Goal: Check status: Check status

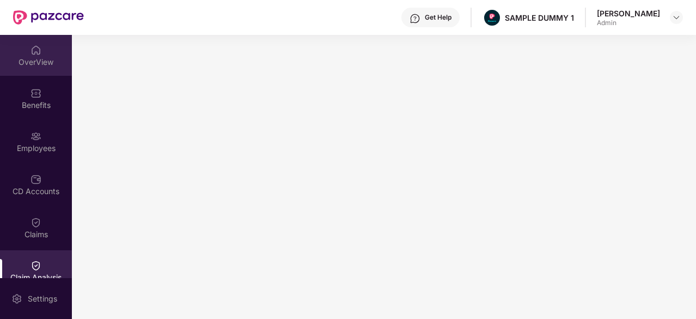
click at [31, 52] on img at bounding box center [36, 50] width 11 height 11
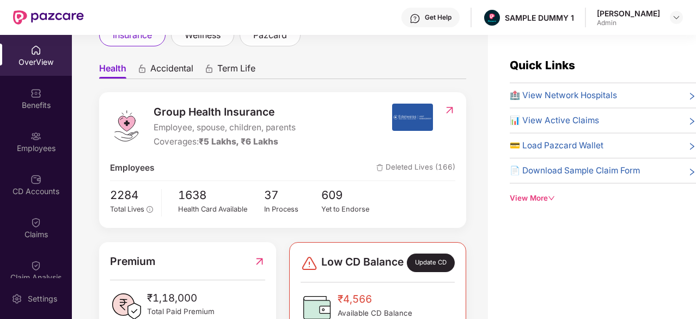
scroll to position [81, 0]
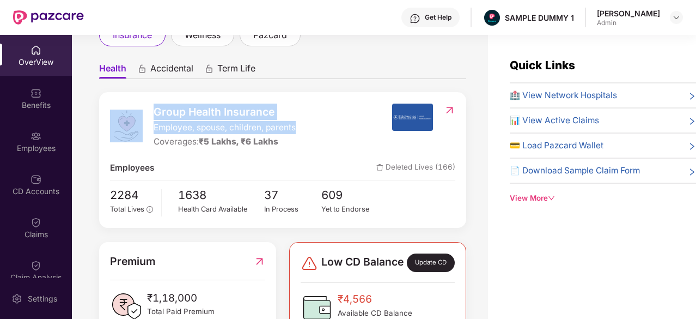
drag, startPoint x: 300, startPoint y: 127, endPoint x: 147, endPoint y: 122, distance: 152.7
click at [147, 122] on div "Group Health Insurance Employee, spouse, children, parents Coverages: ₹5 Lakhs,…" at bounding box center [251, 126] width 282 height 45
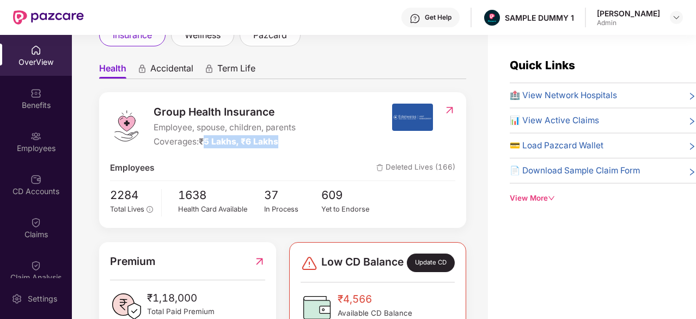
drag, startPoint x: 281, startPoint y: 137, endPoint x: 203, endPoint y: 138, distance: 78.5
click at [203, 138] on div "Coverages: ₹5 Lakhs, ₹6 Lakhs" at bounding box center [225, 141] width 142 height 13
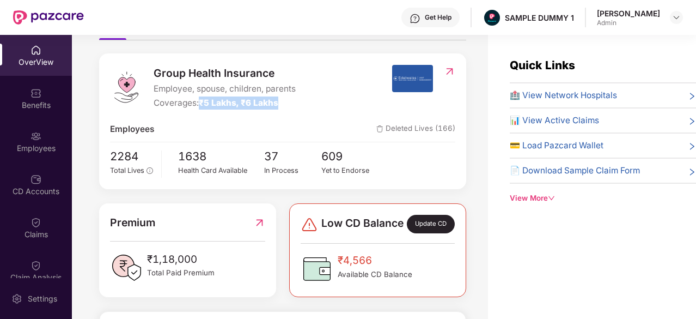
scroll to position [98, 0]
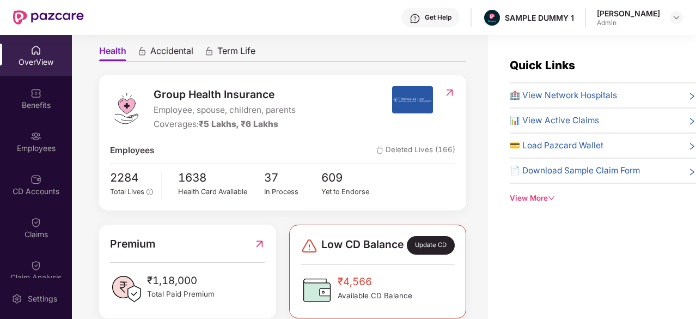
click at [555, 98] on span "🏥 View Network Hospitals" at bounding box center [563, 95] width 107 height 13
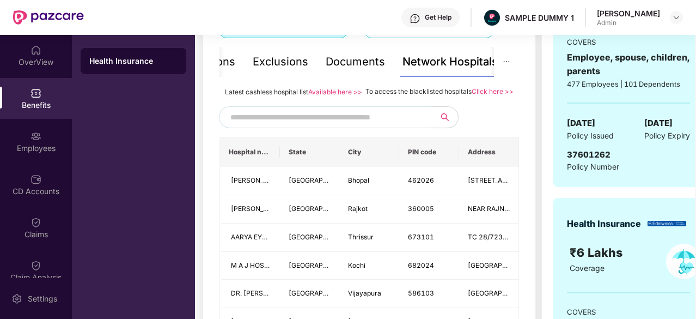
scroll to position [229, 0]
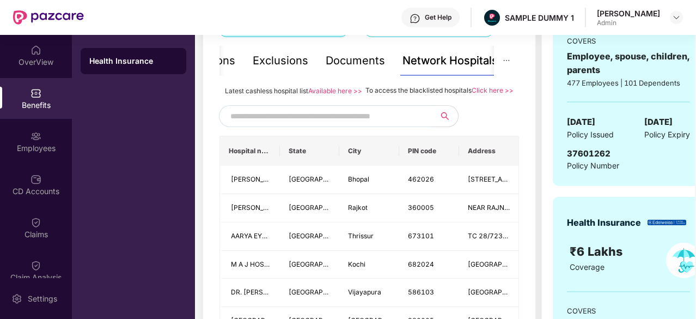
click at [403, 124] on input "text" at bounding box center [324, 116] width 186 height 16
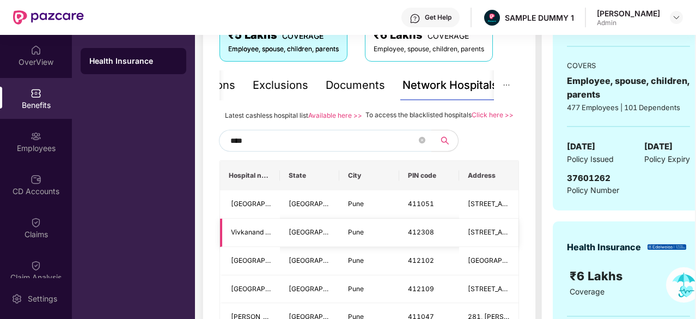
scroll to position [204, 0]
type input "****"
drag, startPoint x: 364, startPoint y: 114, endPoint x: 469, endPoint y: 113, distance: 105.2
click at [469, 113] on span "To access the blacklisted hospitals" at bounding box center [419, 115] width 106 height 8
click at [481, 122] on div "To access the blacklisted hospitals Click here >>" at bounding box center [440, 116] width 148 height 12
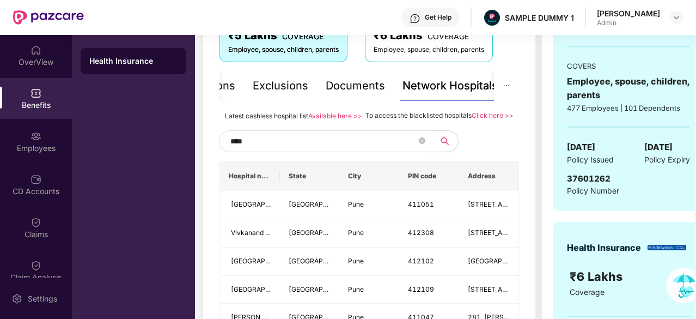
click at [358, 87] on div "Documents" at bounding box center [355, 85] width 59 height 17
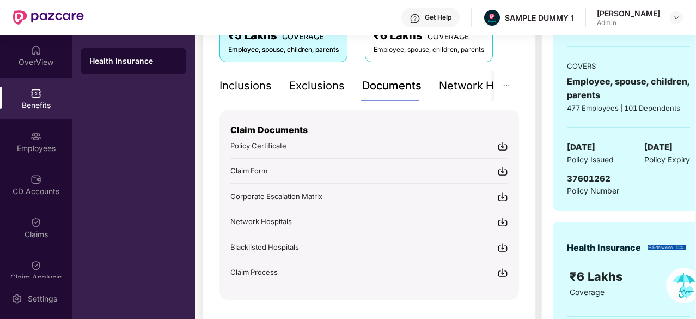
click at [255, 90] on div "Inclusions" at bounding box center [246, 85] width 52 height 17
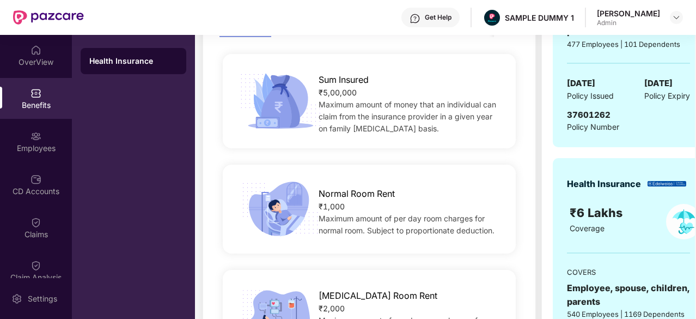
scroll to position [41, 0]
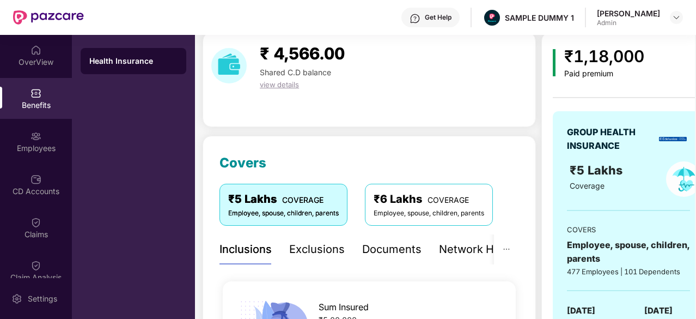
click at [315, 247] on div "Exclusions" at bounding box center [317, 249] width 56 height 17
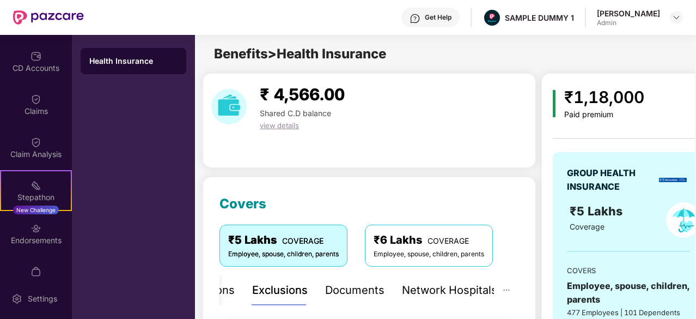
scroll to position [19, 0]
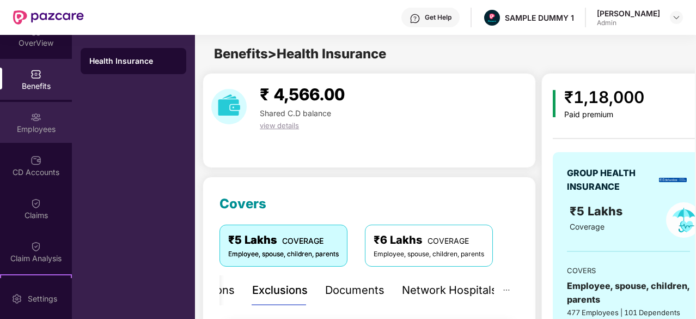
click at [26, 124] on div "Employees" at bounding box center [36, 129] width 72 height 11
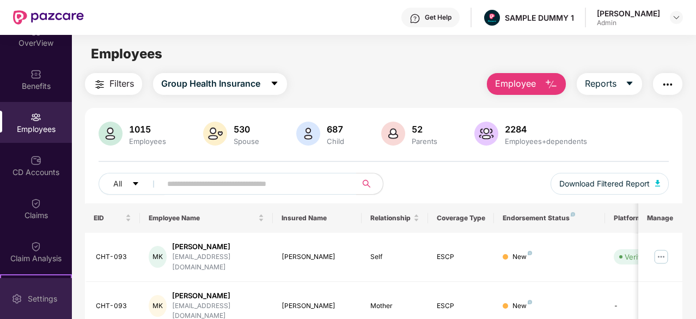
click at [12, 293] on img at bounding box center [16, 298] width 11 height 11
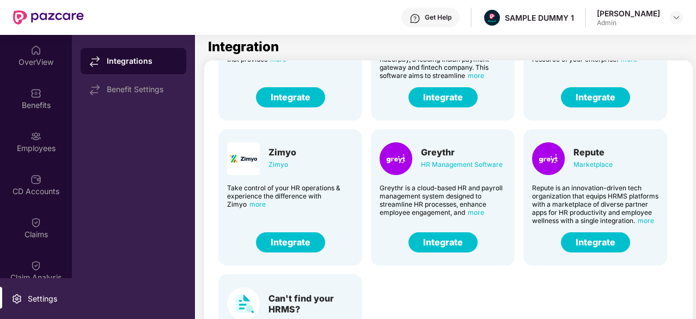
scroll to position [252, 0]
click at [449, 239] on button "Integrate" at bounding box center [443, 242] width 69 height 20
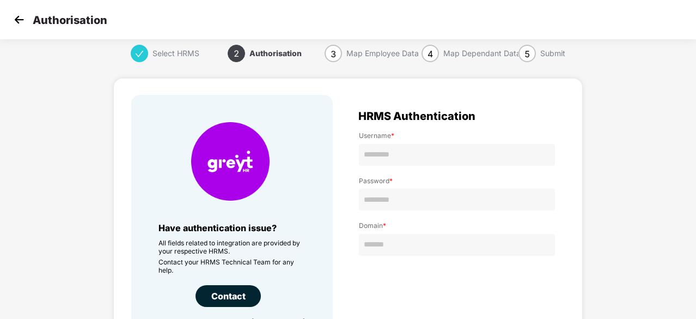
click at [15, 21] on img at bounding box center [19, 19] width 16 height 16
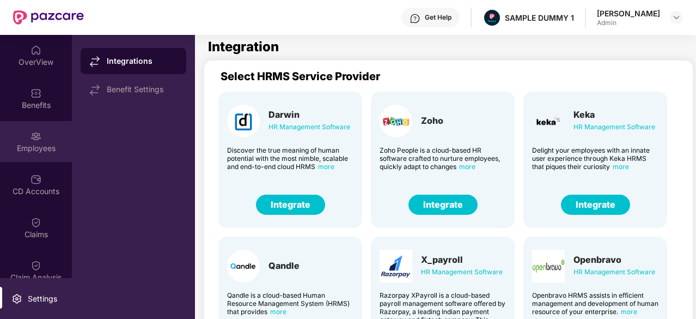
click at [25, 138] on div "Employees" at bounding box center [36, 141] width 72 height 41
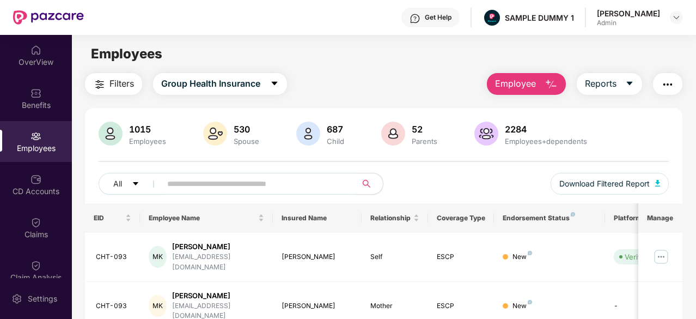
click at [530, 85] on span "Employee" at bounding box center [515, 84] width 41 height 14
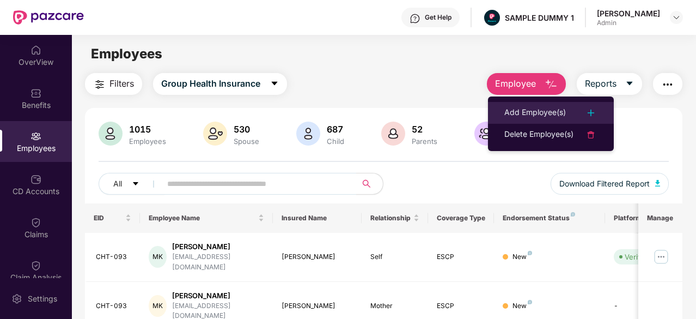
click at [537, 110] on div "Add Employee(s)" at bounding box center [536, 112] width 62 height 13
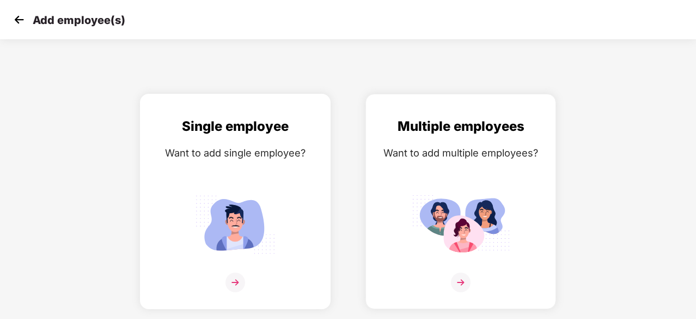
click at [242, 203] on img at bounding box center [235, 224] width 98 height 68
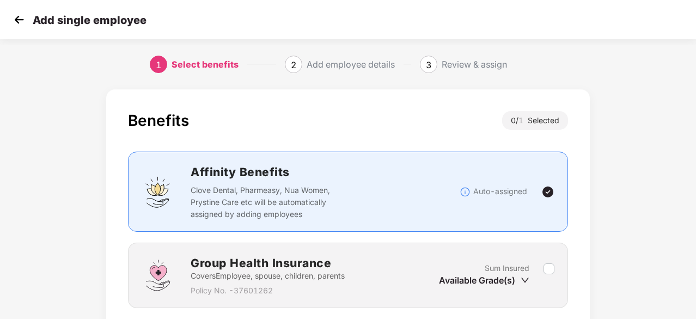
scroll to position [83, 0]
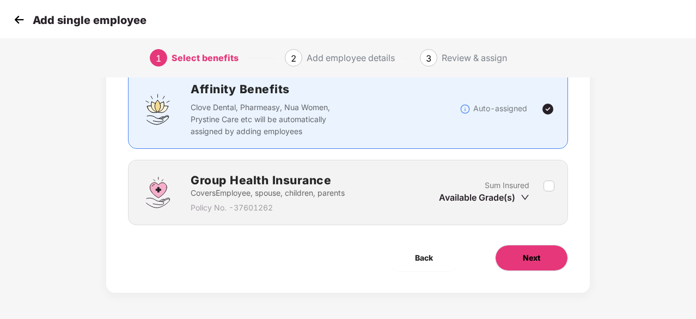
click at [541, 266] on button "Next" at bounding box center [531, 258] width 73 height 26
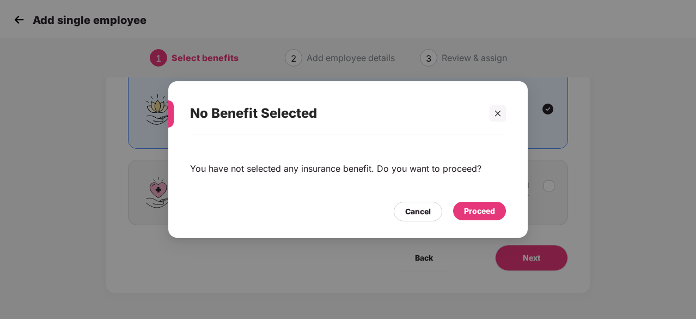
click at [487, 216] on div "Proceed" at bounding box center [479, 211] width 31 height 12
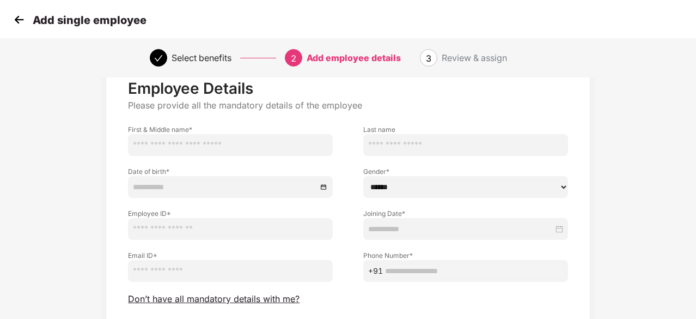
scroll to position [117, 0]
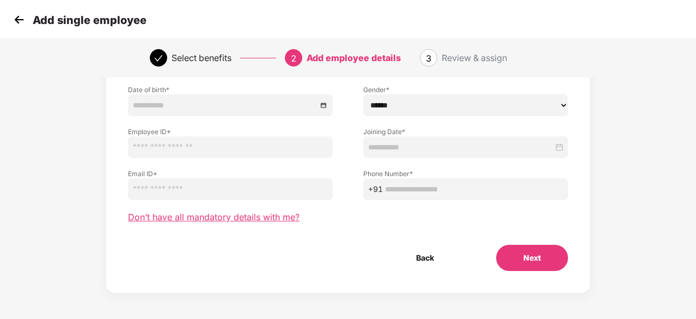
click at [248, 217] on span "Don’t have all mandatory details with me?" at bounding box center [214, 216] width 172 height 11
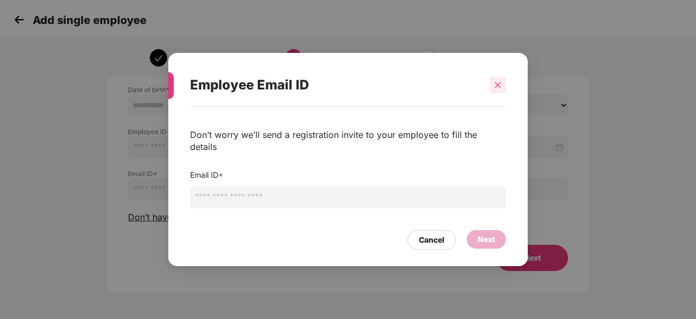
click at [496, 89] on icon "close" at bounding box center [498, 85] width 8 height 8
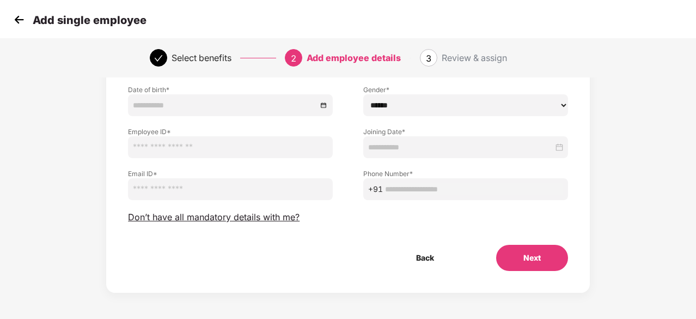
click at [10, 18] on div "Add single employee" at bounding box center [348, 19] width 696 height 39
click at [16, 19] on img at bounding box center [19, 19] width 16 height 16
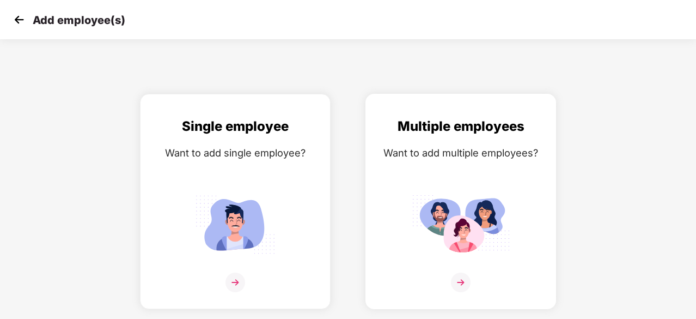
click at [396, 122] on div "Multiple employees" at bounding box center [461, 126] width 168 height 21
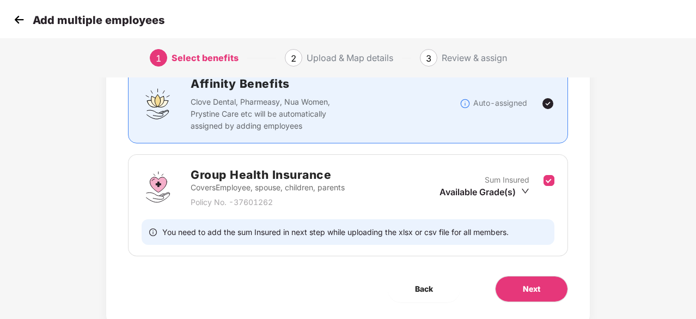
scroll to position [90, 0]
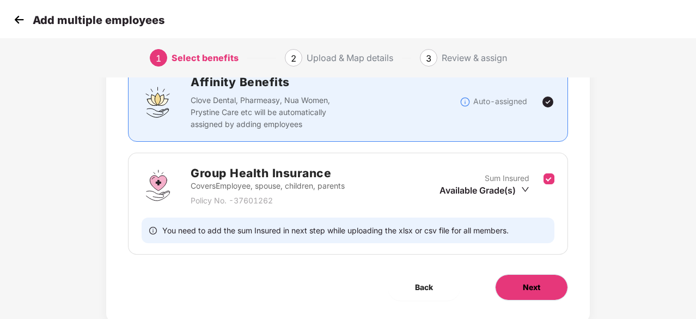
click at [527, 275] on button "Next" at bounding box center [531, 287] width 73 height 26
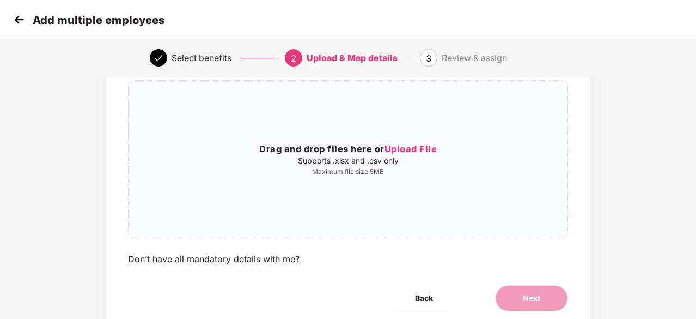
scroll to position [76, 0]
click at [23, 19] on img at bounding box center [19, 19] width 16 height 16
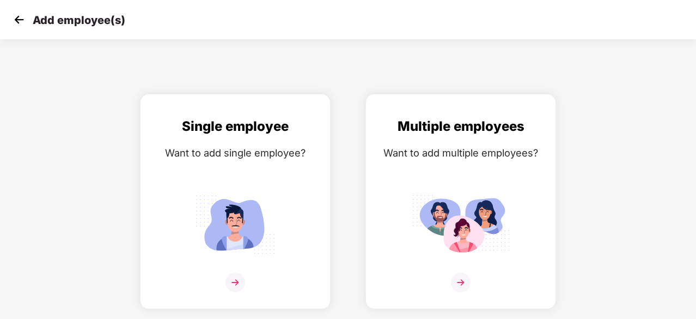
click at [23, 19] on img at bounding box center [19, 19] width 16 height 16
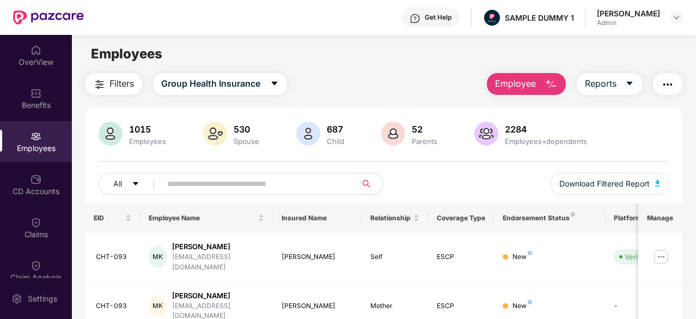
scroll to position [187, 0]
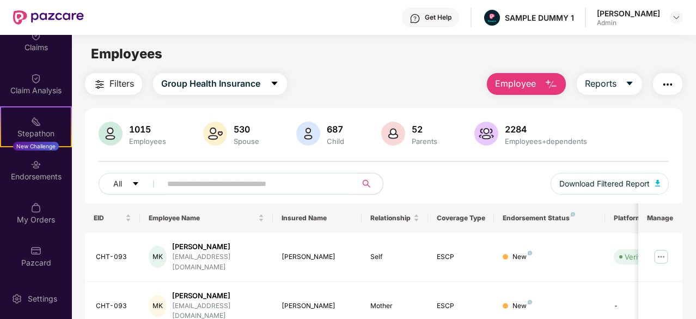
click at [33, 191] on div "OverView Benefits Employees CD Accounts Claims Claim Analysis Stepathon New Cha…" at bounding box center [36, 156] width 72 height 243
click at [28, 176] on div "Endorsements" at bounding box center [36, 176] width 72 height 11
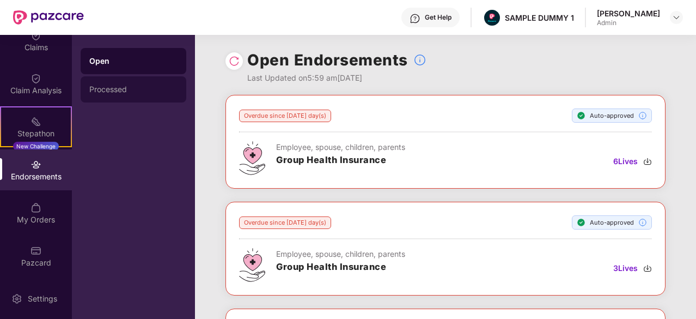
click at [118, 92] on div "Processed" at bounding box center [133, 89] width 88 height 9
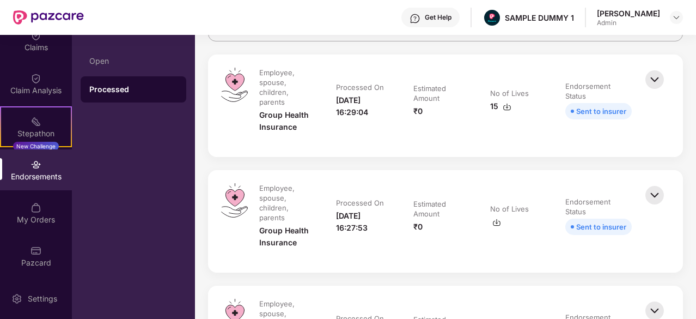
scroll to position [121, 0]
drag, startPoint x: 633, startPoint y: 111, endPoint x: 564, endPoint y: 108, distance: 69.8
click at [564, 108] on td "Endorsement Status Sent to insurer" at bounding box center [599, 106] width 88 height 76
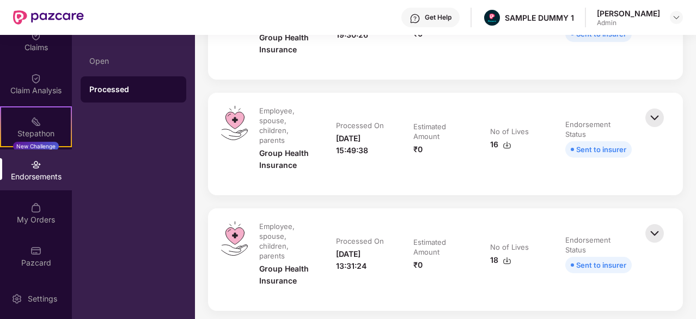
scroll to position [604, 0]
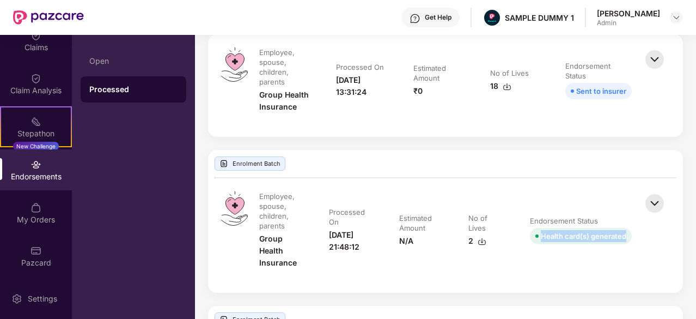
drag, startPoint x: 630, startPoint y: 238, endPoint x: 529, endPoint y: 231, distance: 101.1
click at [530, 231] on div "Health card(s) generated" at bounding box center [581, 236] width 102 height 16
click at [567, 182] on div "Employee, spouse, children, parents Group Health Insurance Processed On [DATE] …" at bounding box center [445, 235] width 475 height 114
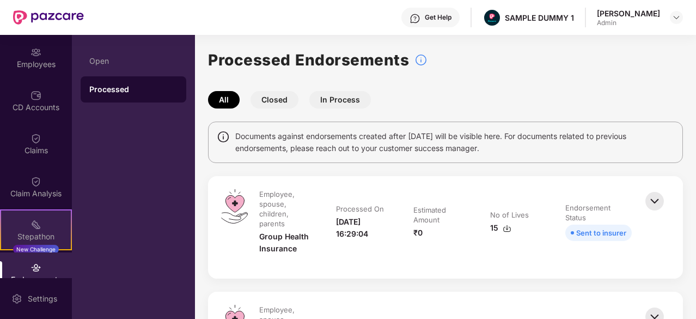
scroll to position [1, 0]
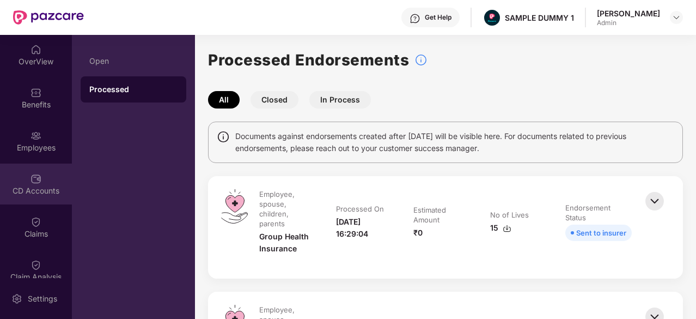
click at [36, 168] on div "CD Accounts" at bounding box center [36, 183] width 72 height 41
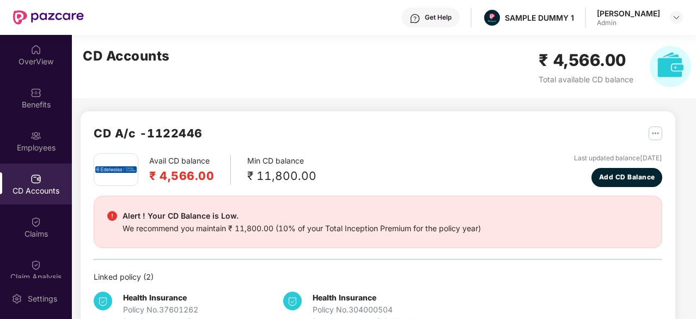
scroll to position [53, 0]
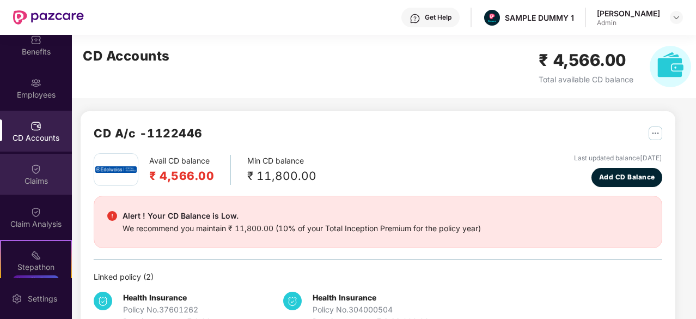
click at [33, 184] on div "Claims" at bounding box center [36, 180] width 72 height 11
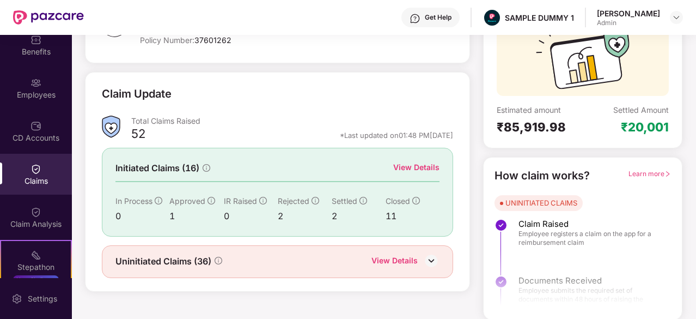
scroll to position [107, 0]
click at [425, 162] on div "View Details" at bounding box center [416, 167] width 46 height 12
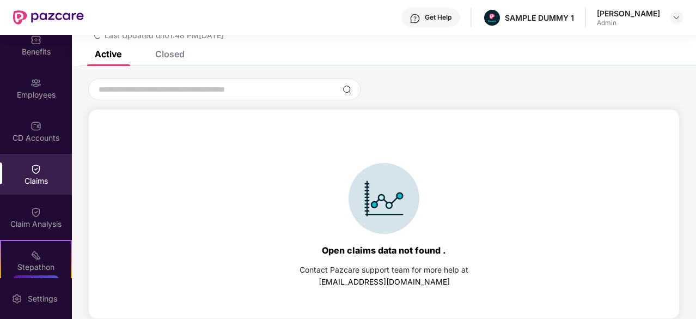
scroll to position [47, 0]
click at [178, 54] on div "Closed" at bounding box center [169, 54] width 29 height 11
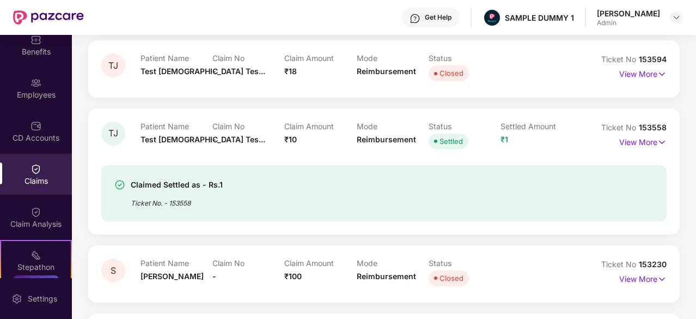
scroll to position [182, 0]
click at [647, 139] on p "View More" at bounding box center [643, 142] width 47 height 15
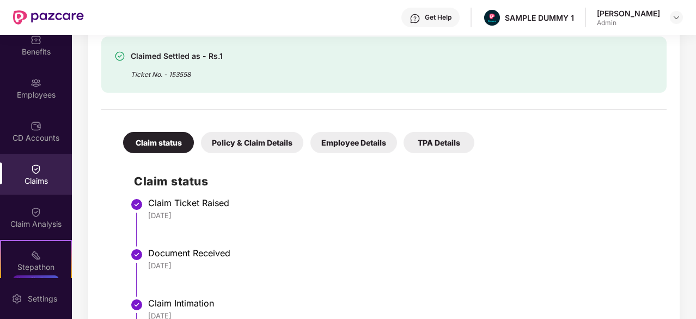
scroll to position [347, 0]
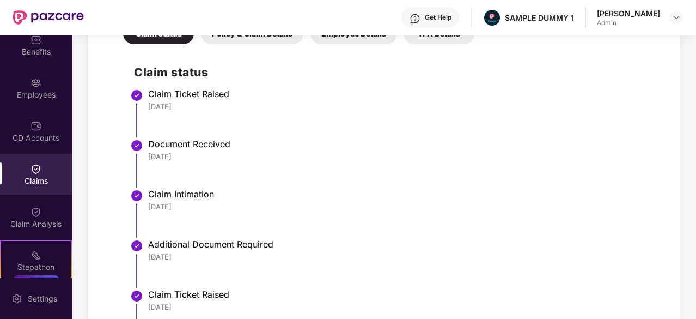
drag, startPoint x: 389, startPoint y: 215, endPoint x: 314, endPoint y: 220, distance: 74.8
click at [314, 220] on li "Claim Intimation [DATE]" at bounding box center [395, 217] width 522 height 50
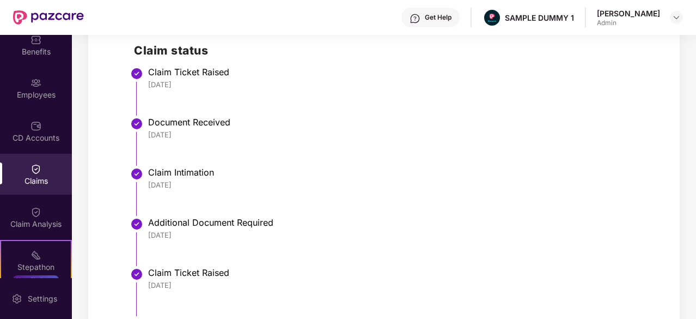
scroll to position [477, 0]
drag, startPoint x: 192, startPoint y: 80, endPoint x: 143, endPoint y: 81, distance: 48.5
click at [143, 81] on li "Claim Ticket Raised [DATE]" at bounding box center [395, 95] width 522 height 50
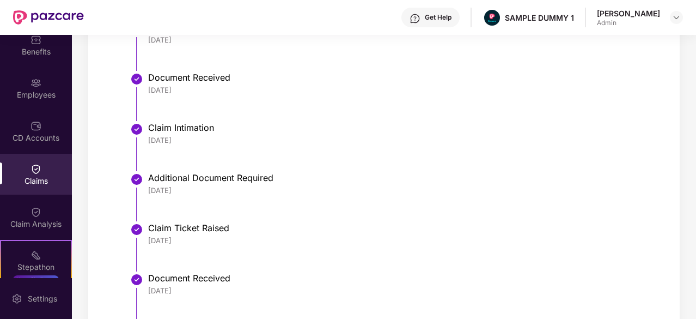
scroll to position [530, 0]
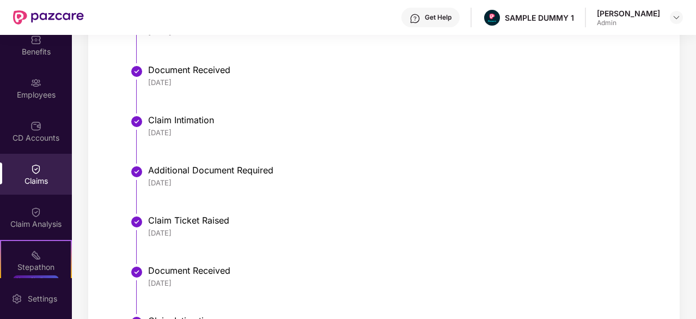
drag, startPoint x: 190, startPoint y: 86, endPoint x: 131, endPoint y: 80, distance: 59.2
click at [131, 80] on div "Claim status Claim Ticket Raised [DATE] Document Received [DATE] Claim Intimati…" at bounding box center [384, 185] width 544 height 420
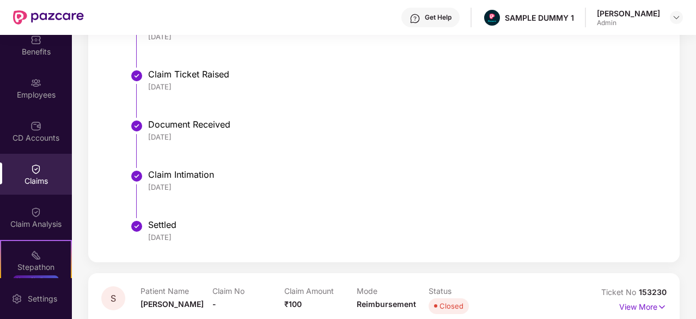
scroll to position [698, 0]
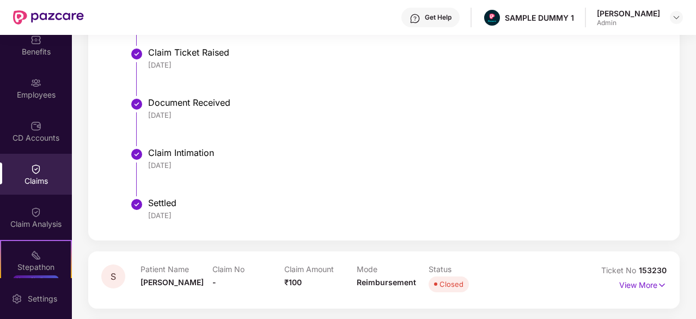
drag, startPoint x: 191, startPoint y: 163, endPoint x: 141, endPoint y: 159, distance: 50.3
click at [141, 159] on li "Claim Intimation [DATE]" at bounding box center [395, 176] width 522 height 50
drag, startPoint x: 182, startPoint y: 213, endPoint x: 145, endPoint y: 212, distance: 37.1
click at [145, 212] on li "Settled [DATE]" at bounding box center [395, 214] width 522 height 26
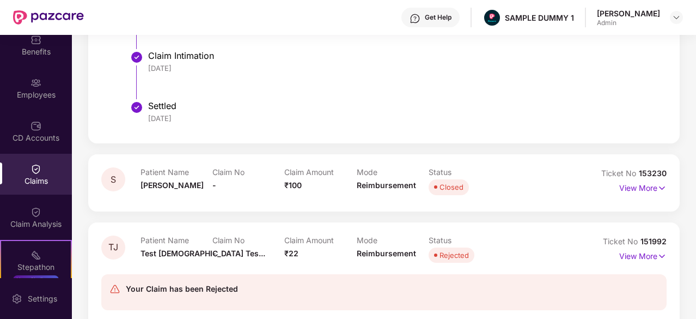
scroll to position [793, 0]
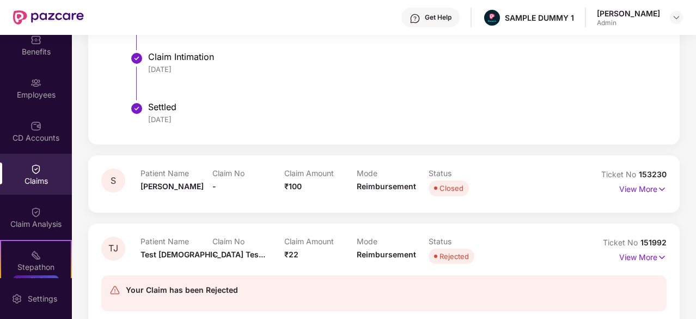
click at [52, 207] on div "Claim Analysis" at bounding box center [36, 217] width 72 height 41
